Goal: Information Seeking & Learning: Learn about a topic

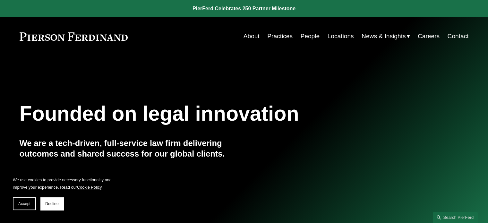
click at [305, 37] on link "People" at bounding box center [309, 36] width 19 height 12
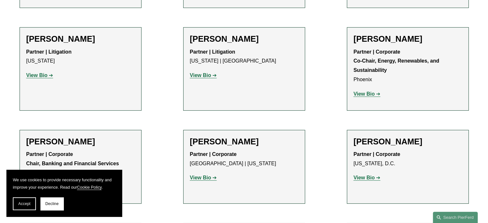
scroll to position [2212, 0]
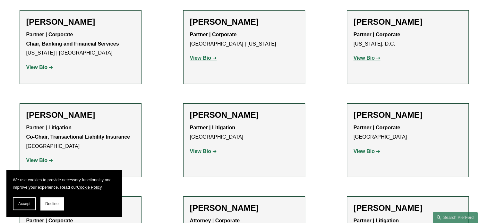
click at [190, 216] on p "Attorney | Corporate Los Angeles" at bounding box center [244, 225] width 108 height 19
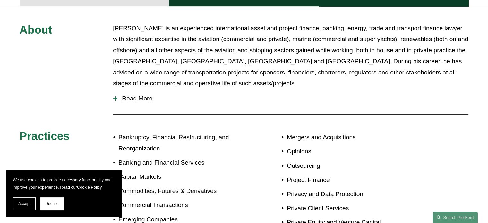
scroll to position [288, 0]
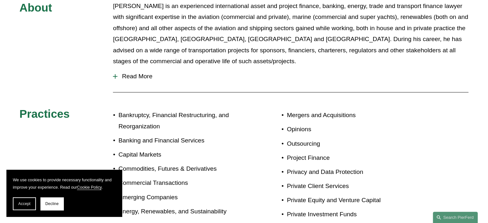
click at [137, 71] on button "Read More" at bounding box center [290, 76] width 355 height 17
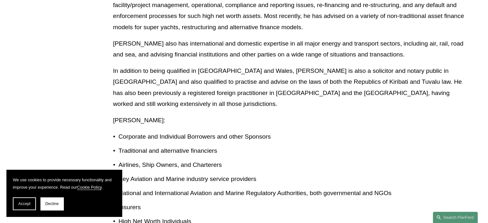
scroll to position [417, 0]
